Goal: Task Accomplishment & Management: Complete application form

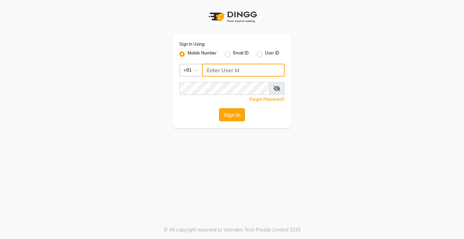
type input "9876376060"
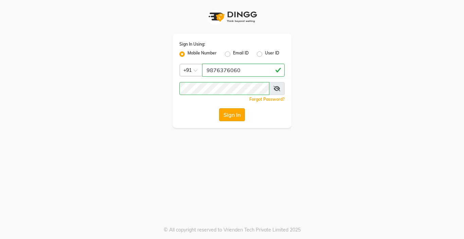
click at [223, 114] on button "Sign In" at bounding box center [232, 114] width 26 height 13
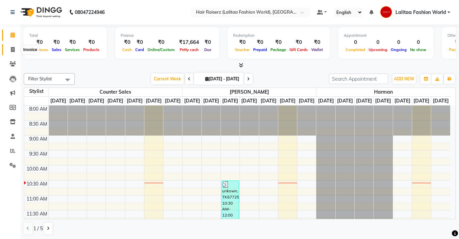
click at [10, 50] on span at bounding box center [13, 50] width 12 height 8
select select "service"
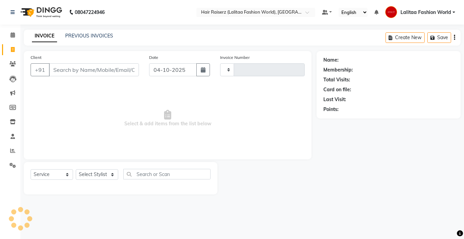
type input "1273"
select select "7098"
click at [202, 70] on icon "button" at bounding box center [203, 69] width 5 height 5
select select "10"
select select "2025"
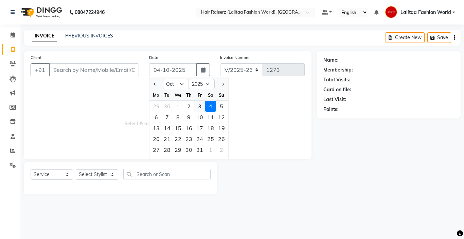
click at [201, 104] on div "3" at bounding box center [199, 106] width 11 height 11
type input "03-10-2025"
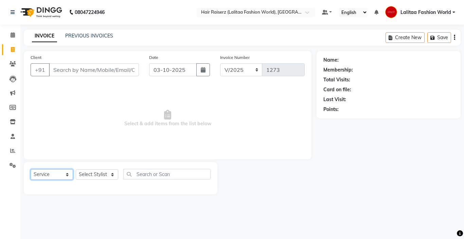
click at [55, 176] on select "Select Service Product Membership Package Voucher Prepaid Gift Card" at bounding box center [52, 174] width 42 height 11
select select "product"
click at [31, 169] on select "Select Service Product Membership Package Voucher Prepaid Gift Card" at bounding box center [52, 174] width 42 height 11
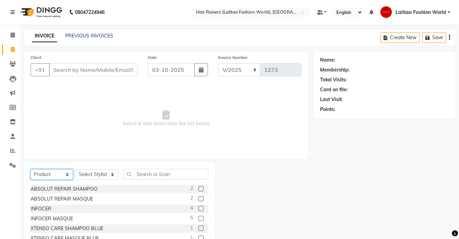
scroll to position [34, 0]
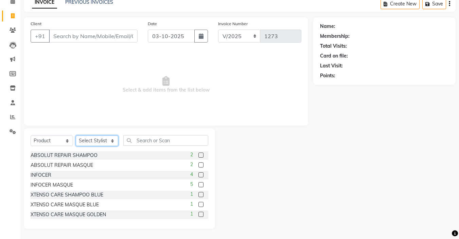
click at [102, 143] on select "Select Stylist [PERSON_NAME] counter sales [PERSON_NAME] Jannat [PERSON_NAME] L…" at bounding box center [97, 140] width 42 height 11
select select "68831"
click at [76, 135] on select "Select Stylist [PERSON_NAME] counter sales [PERSON_NAME] Jannat [PERSON_NAME] L…" at bounding box center [97, 140] width 42 height 11
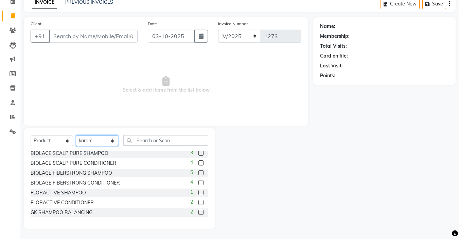
scroll to position [180, 0]
click at [198, 172] on label at bounding box center [200, 172] width 5 height 5
click at [198, 172] on input "checkbox" at bounding box center [200, 172] width 4 height 4
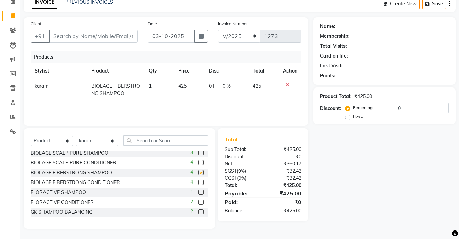
checkbox input "false"
click at [198, 181] on label at bounding box center [200, 181] width 5 height 5
click at [198, 181] on input "checkbox" at bounding box center [200, 182] width 4 height 4
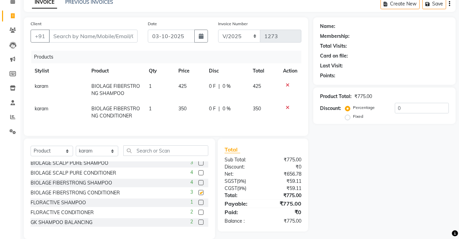
checkbox input "false"
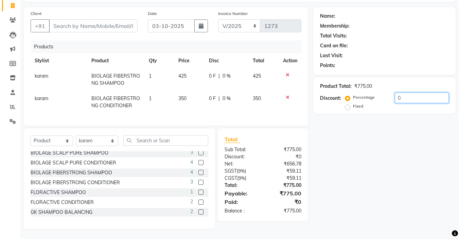
click at [407, 92] on input "0" at bounding box center [422, 97] width 54 height 11
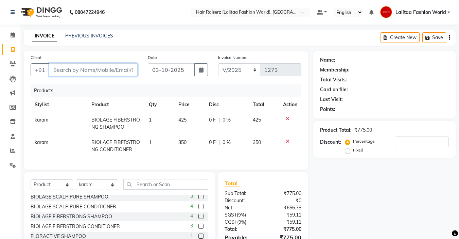
click at [113, 69] on input "Client" at bounding box center [93, 69] width 89 height 13
type input "1"
type input "0"
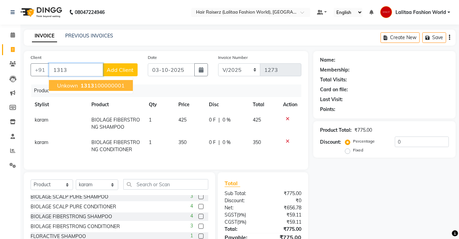
click at [100, 84] on ngb-highlight "1313 100000001" at bounding box center [102, 85] width 46 height 7
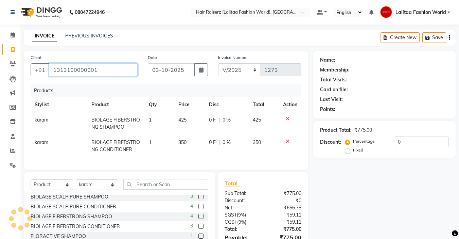
type input "1313100000001"
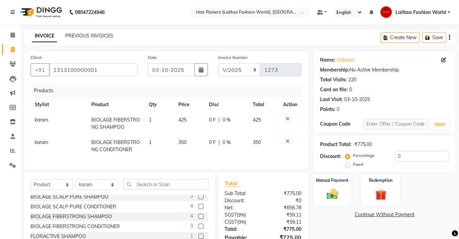
scroll to position [49, 0]
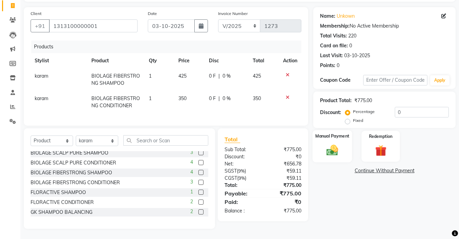
click at [330, 144] on img at bounding box center [332, 150] width 19 height 14
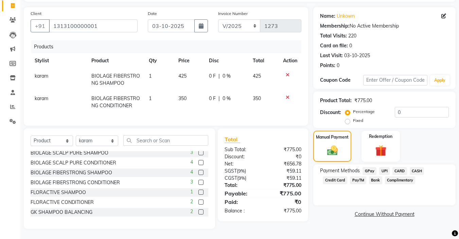
click at [414, 167] on span "CASH" at bounding box center [417, 171] width 15 height 8
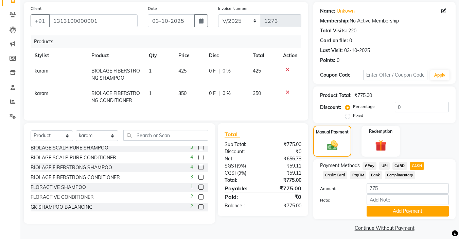
scroll to position [53, 0]
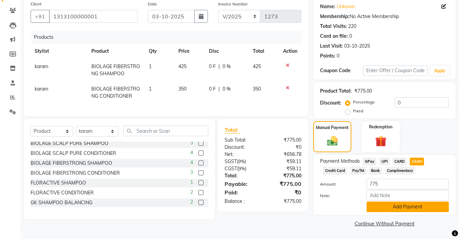
click at [392, 204] on button "Add Payment" at bounding box center [408, 206] width 82 height 11
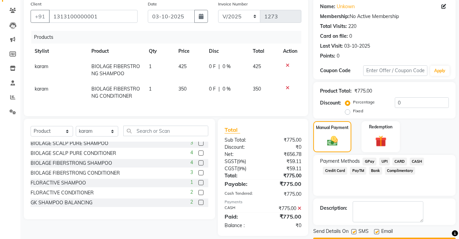
scroll to position [73, 0]
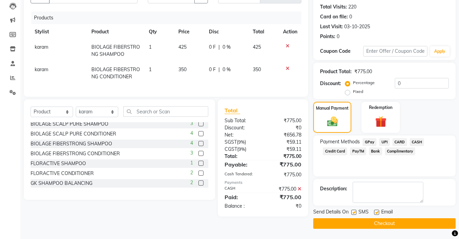
click at [375, 212] on label at bounding box center [376, 211] width 5 height 5
click at [375, 212] on input "checkbox" at bounding box center [376, 212] width 4 height 4
checkbox input "false"
click at [354, 212] on label at bounding box center [353, 211] width 5 height 5
click at [354, 212] on input "checkbox" at bounding box center [353, 212] width 4 height 4
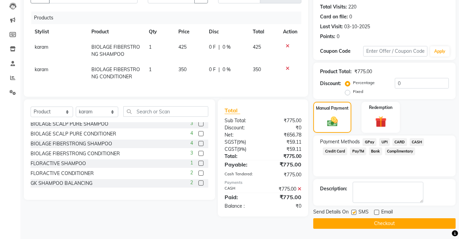
checkbox input "false"
click at [347, 218] on button "Checkout" at bounding box center [384, 223] width 142 height 11
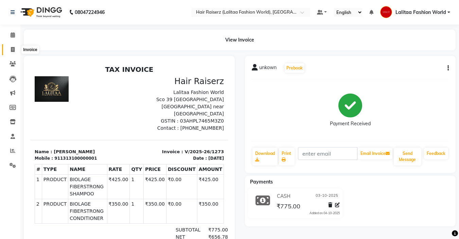
click at [13, 47] on icon at bounding box center [13, 49] width 4 height 5
select select "service"
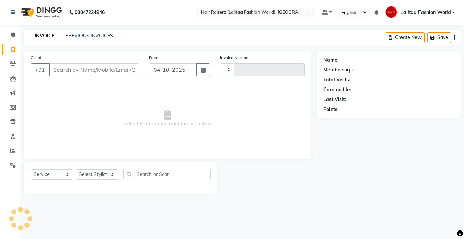
type input "1274"
select select "7098"
click at [269, 141] on span "Select & add items from the list below" at bounding box center [168, 118] width 274 height 68
click at [77, 35] on link "PREVIOUS INVOICES" at bounding box center [89, 36] width 48 height 6
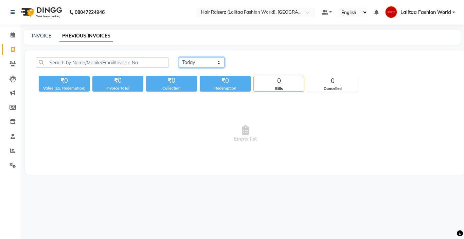
click at [189, 61] on select "[DATE] [DATE] Custom Range" at bounding box center [202, 62] width 46 height 11
select select "yesterday"
click at [179, 57] on select "[DATE] [DATE] Custom Range" at bounding box center [202, 62] width 46 height 11
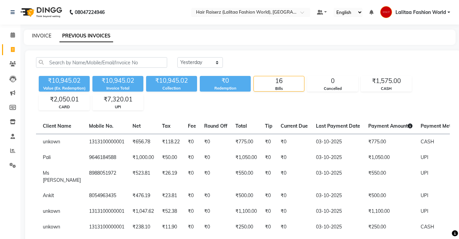
click at [38, 38] on link "INVOICE" at bounding box center [41, 36] width 19 height 6
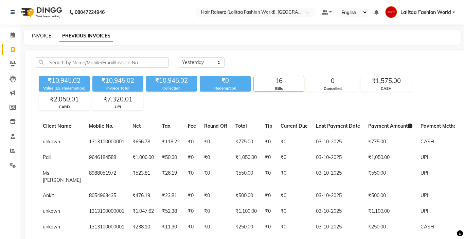
select select "service"
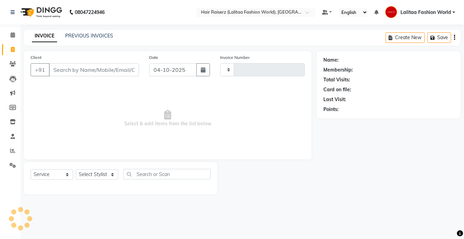
type input "1274"
select select "7098"
click at [203, 68] on icon "button" at bounding box center [203, 69] width 5 height 5
select select "10"
select select "2025"
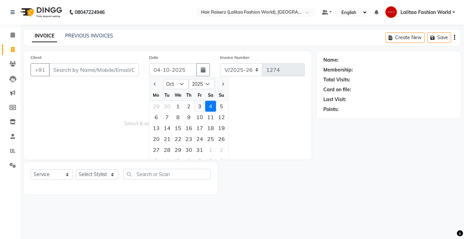
click at [199, 107] on div "3" at bounding box center [199, 106] width 11 height 11
type input "03-10-2025"
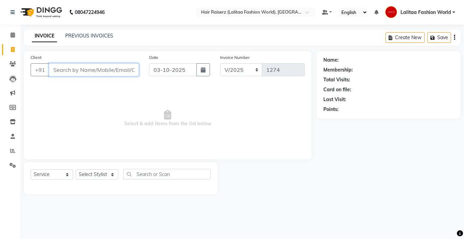
click at [86, 69] on input "Client" at bounding box center [94, 69] width 90 height 13
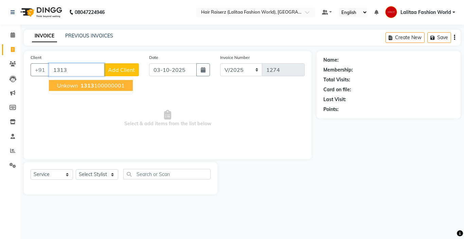
click at [103, 83] on ngb-highlight "1313 100000001" at bounding box center [102, 85] width 46 height 7
type input "1313100000001"
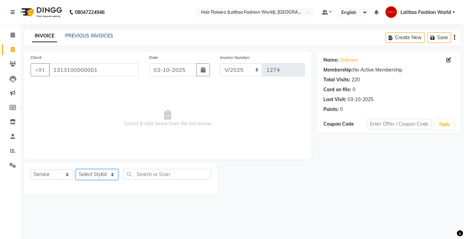
click at [97, 173] on select "Select Stylist [PERSON_NAME] counter sales [PERSON_NAME] Jannat [PERSON_NAME] L…" at bounding box center [97, 174] width 42 height 11
select select "86090"
click at [76, 169] on select "Select Stylist [PERSON_NAME] counter sales [PERSON_NAME] Jannat [PERSON_NAME] L…" at bounding box center [97, 174] width 42 height 11
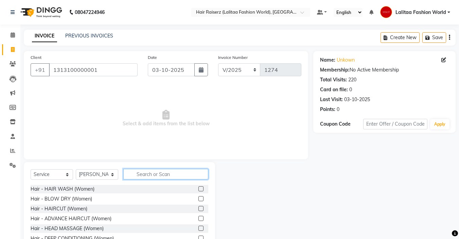
click at [145, 170] on input "text" at bounding box center [165, 174] width 85 height 11
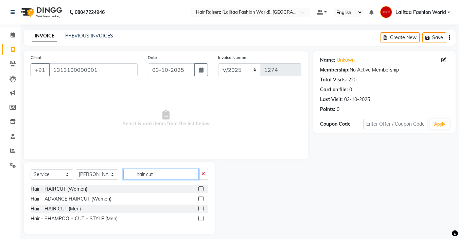
type input "hair cut"
click at [200, 207] on label at bounding box center [200, 208] width 5 height 5
click at [200, 207] on input "checkbox" at bounding box center [200, 208] width 4 height 4
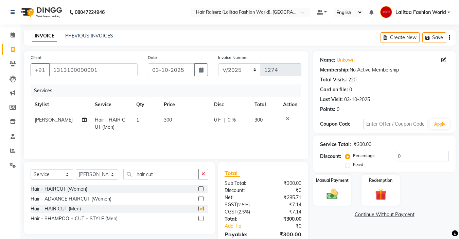
checkbox input "false"
click at [169, 175] on input "hair cut" at bounding box center [160, 174] width 75 height 11
type input "h"
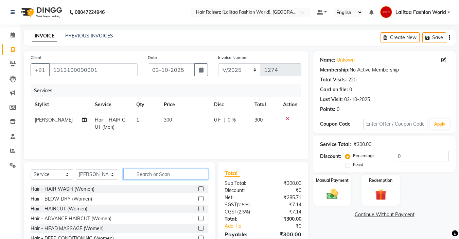
type input "n"
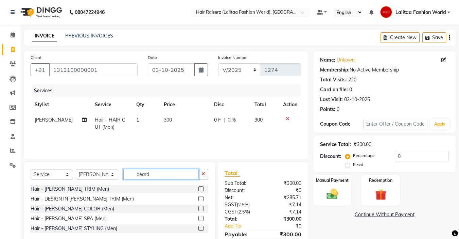
type input "beard"
click at [199, 188] on label at bounding box center [200, 188] width 5 height 5
click at [199, 188] on input "checkbox" at bounding box center [200, 189] width 4 height 4
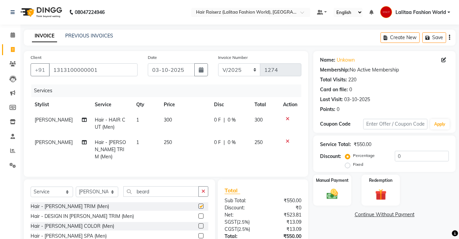
checkbox input "false"
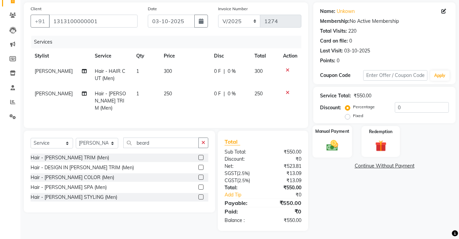
click at [328, 142] on img at bounding box center [332, 145] width 19 height 14
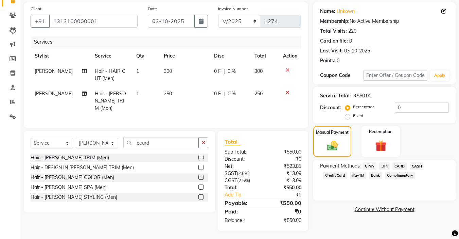
click at [383, 165] on span "UPI" at bounding box center [384, 166] width 11 height 8
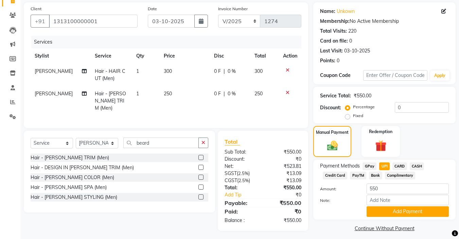
scroll to position [53, 0]
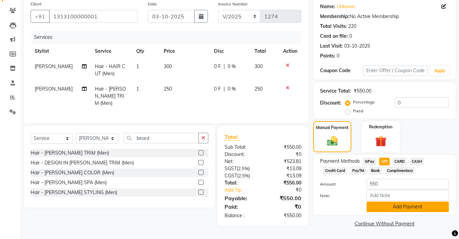
click at [396, 208] on button "Add Payment" at bounding box center [408, 206] width 82 height 11
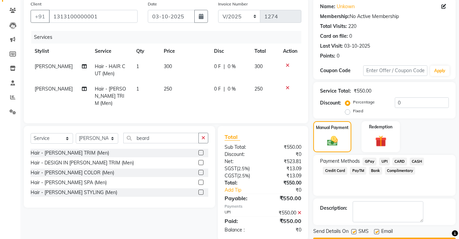
scroll to position [73, 0]
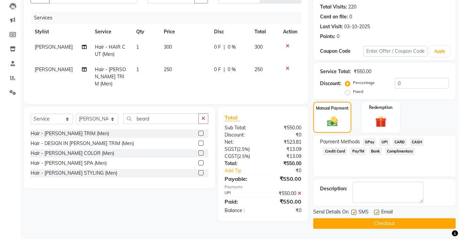
click at [377, 212] on label at bounding box center [376, 211] width 5 height 5
click at [377, 212] on input "checkbox" at bounding box center [376, 212] width 4 height 4
checkbox input "false"
click at [354, 211] on label at bounding box center [353, 211] width 5 height 5
click at [354, 211] on input "checkbox" at bounding box center [353, 212] width 4 height 4
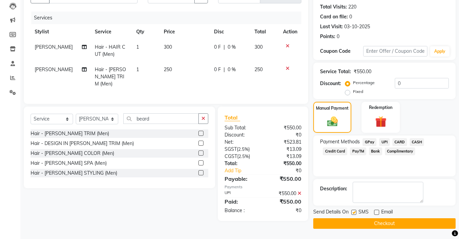
checkbox input "false"
click at [342, 227] on button "Checkout" at bounding box center [384, 223] width 142 height 11
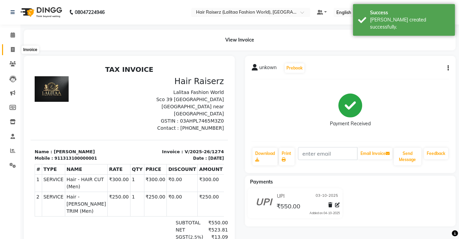
click at [8, 51] on span at bounding box center [13, 50] width 12 height 8
select select "service"
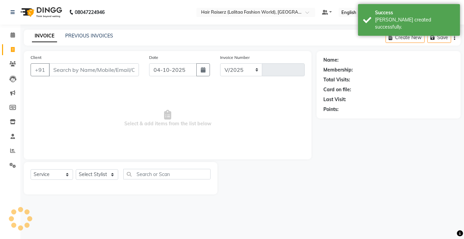
select select "7098"
type input "1275"
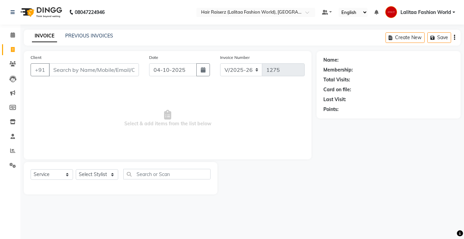
click at [56, 69] on input "Client" at bounding box center [94, 69] width 90 height 13
drag, startPoint x: 88, startPoint y: 83, endPoint x: 251, endPoint y: 111, distance: 165.1
click at [251, 111] on span "Select & add items from the list below" at bounding box center [168, 118] width 274 height 68
click at [75, 64] on input "m,c" at bounding box center [94, 69] width 90 height 13
type input "m"
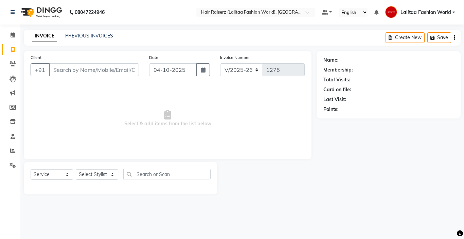
click at [82, 114] on span "Select & add items from the list below" at bounding box center [168, 118] width 274 height 68
